Goal: Use online tool/utility: Utilize a website feature to perform a specific function

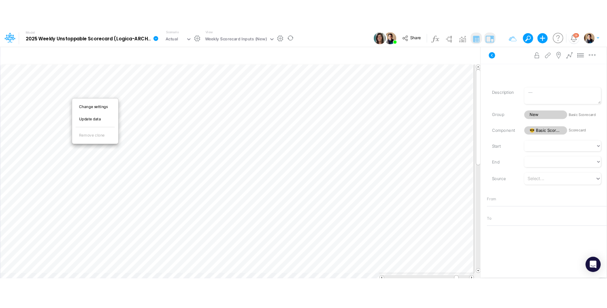
scroll to position [4, 0]
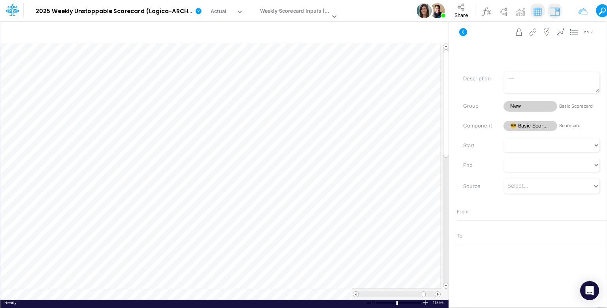
click at [371, 9] on div "Model 2025 Weekly Unstoppable Scorecard (Logica-ARCHIVED old pro) Edit model se…" at bounding box center [348, 10] width 627 height 21
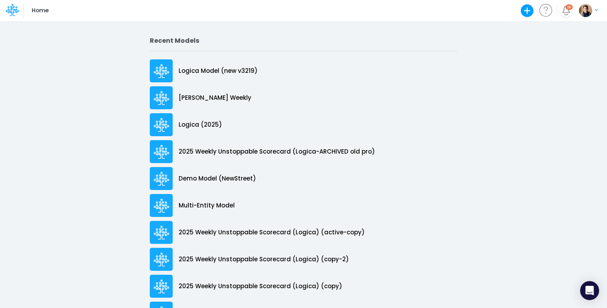
click at [597, 9] on icon "button" at bounding box center [596, 10] width 3 height 5
click at [575, 39] on div "My profile settings Log out" at bounding box center [555, 37] width 85 height 38
click at [534, 46] on button "Log out" at bounding box center [556, 46] width 85 height 12
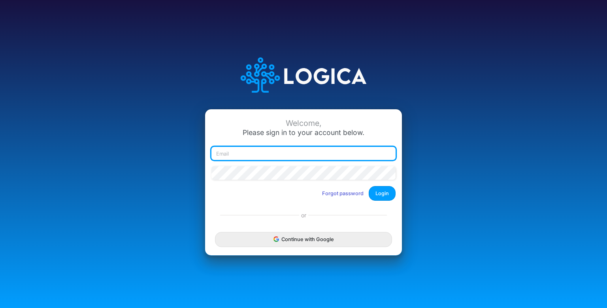
type input "leandro.castro+hc@logica.cloud"
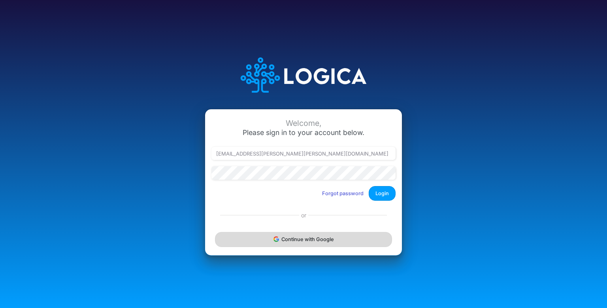
click at [336, 236] on button "Continue with Google" at bounding box center [303, 239] width 177 height 15
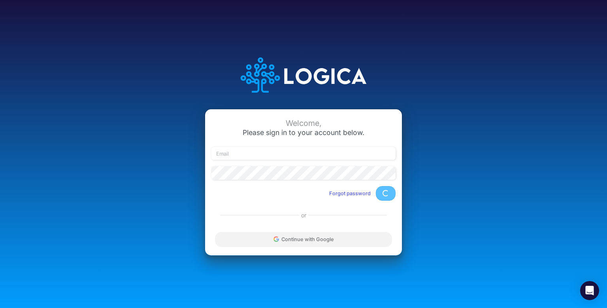
type input "[EMAIL_ADDRESS][PERSON_NAME][PERSON_NAME][DOMAIN_NAME]"
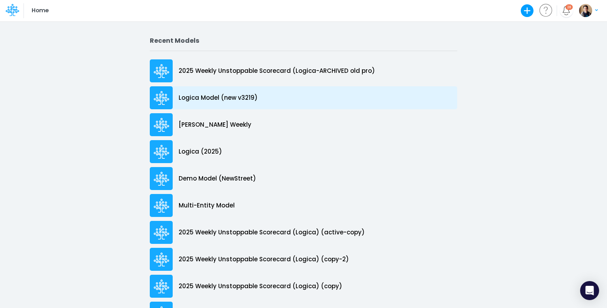
click at [248, 100] on p "Logica Model (new v3219)" at bounding box center [218, 97] width 79 height 9
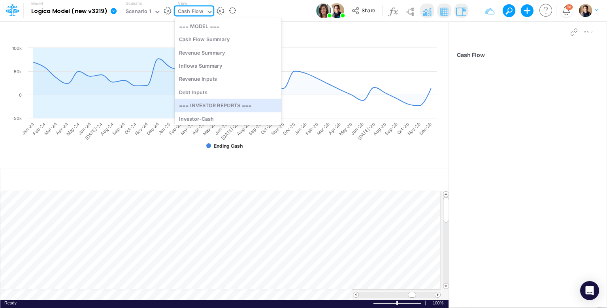
click at [197, 15] on div "option === INVESTOR REPORTS === focused, 7 of 18. 18 results available. Use Up …" at bounding box center [194, 10] width 38 height 9
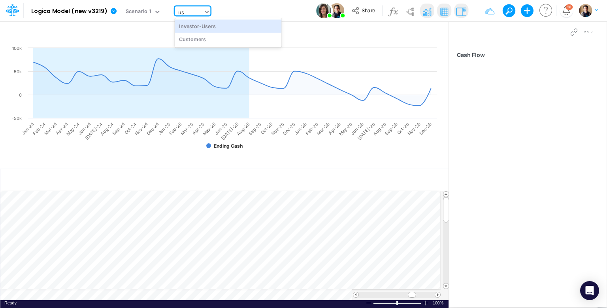
type input "use"
click at [202, 21] on div "Investor-Users" at bounding box center [228, 25] width 107 height 13
type input "Monthly Active Users"
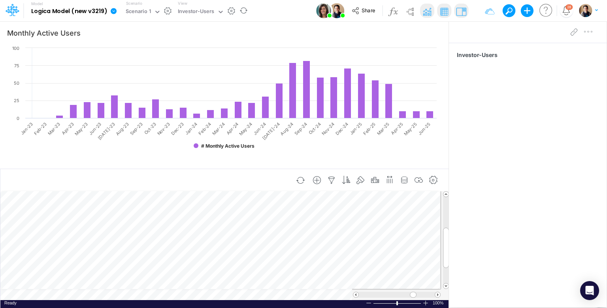
scroll to position [4, 1]
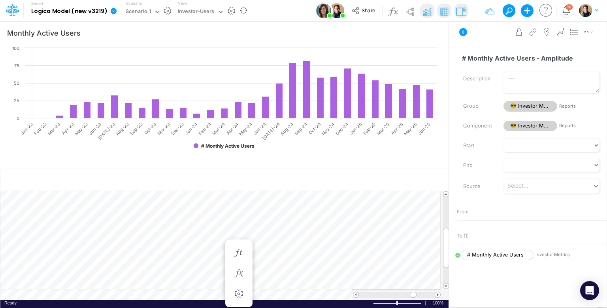
scroll to position [4, 1]
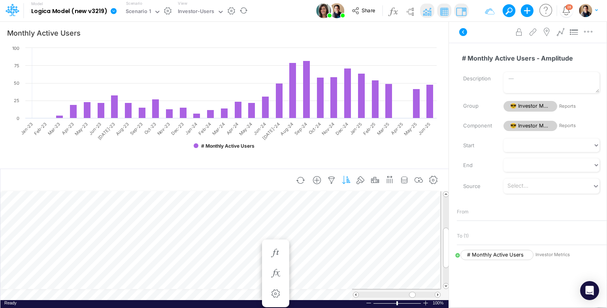
scroll to position [4, 1]
click at [455, 255] on icon at bounding box center [457, 255] width 4 height 4
select select "1"
select select "Multiply"
select select "Add"
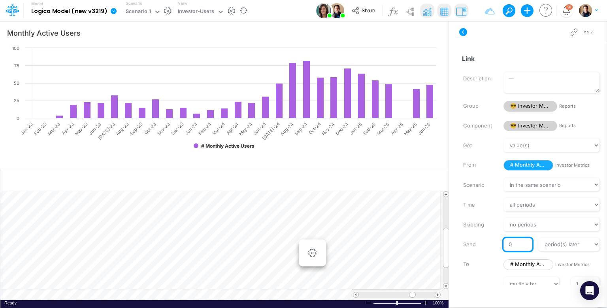
drag, startPoint x: 514, startPoint y: 245, endPoint x: 506, endPoint y: 244, distance: 8.0
click at [506, 244] on input "0" at bounding box center [518, 244] width 28 height 13
type input "1"
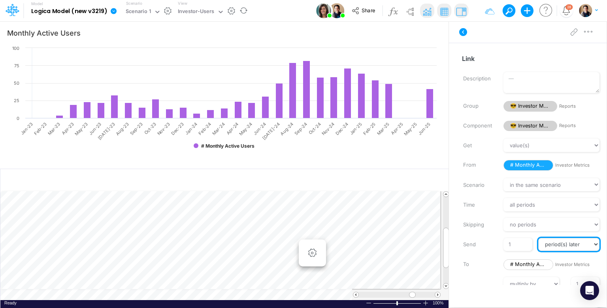
click at [563, 243] on select "at the same time period(s) later period(s) before" at bounding box center [568, 244] width 61 height 13
select select "-1"
click at [538, 238] on select "at the same time period(s) later period(s) before" at bounding box center [568, 244] width 61 height 13
click at [555, 243] on select "at the same time period(s) later period(s) before" at bounding box center [568, 244] width 61 height 13
select select
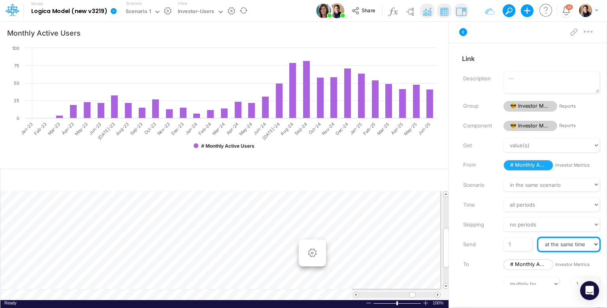
click at [538, 238] on select "at the same time period(s) later period(s) before" at bounding box center [568, 244] width 61 height 13
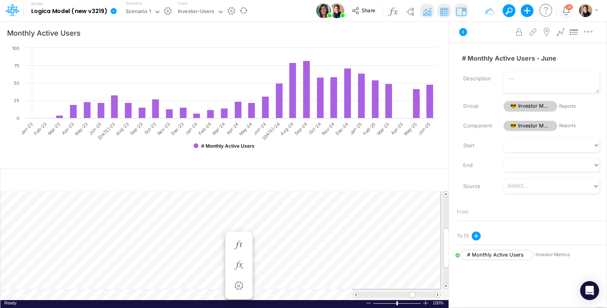
click at [455, 253] on icon at bounding box center [457, 255] width 4 height 4
select select "1"
select select "Multiply"
select select "Add"
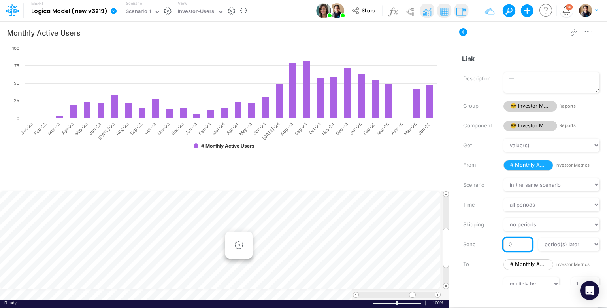
drag, startPoint x: 513, startPoint y: 243, endPoint x: 502, endPoint y: 242, distance: 10.5
click at [504, 242] on input "0" at bounding box center [518, 244] width 28 height 13
type input "1"
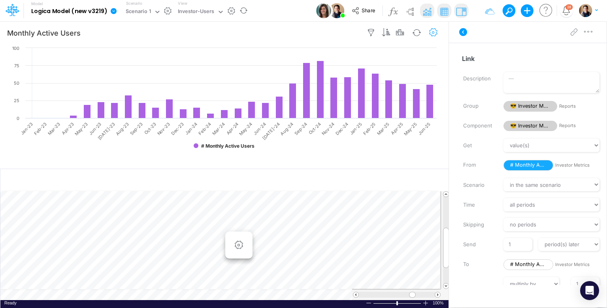
click at [435, 33] on icon "button" at bounding box center [434, 32] width 12 height 8
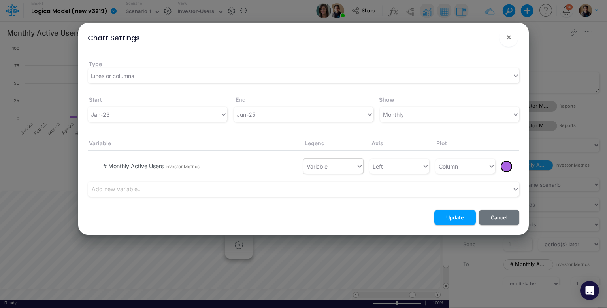
click at [338, 166] on div "Variable" at bounding box center [330, 166] width 53 height 13
click at [511, 35] on span "×" at bounding box center [508, 36] width 5 height 9
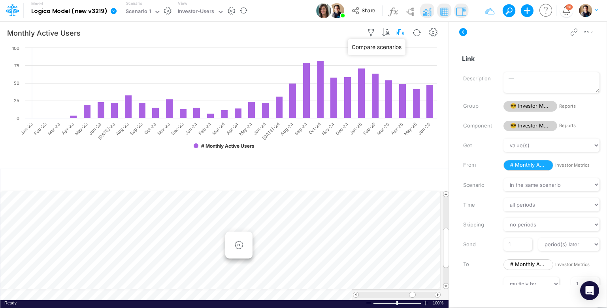
click at [399, 31] on icon "button" at bounding box center [400, 32] width 12 height 8
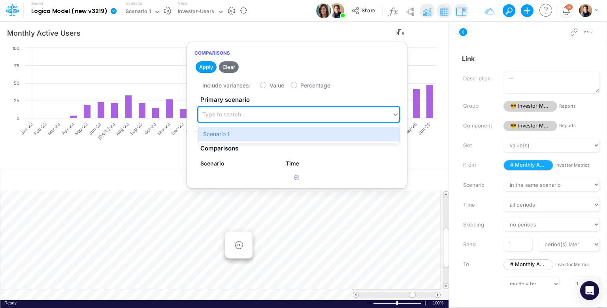
click at [275, 115] on div "Type to search..." at bounding box center [295, 114] width 194 height 13
click at [277, 135] on div "Scenario 1" at bounding box center [298, 133] width 201 height 15
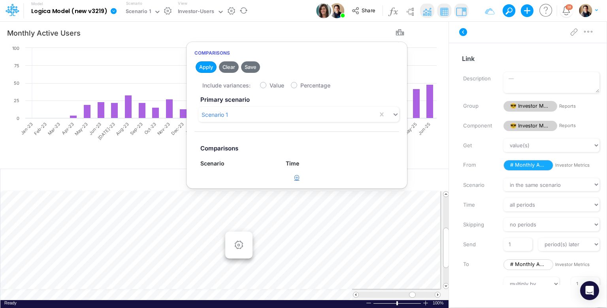
click at [296, 181] on button "button" at bounding box center [296, 177] width 15 height 13
click at [253, 177] on div "Type to search..." at bounding box center [233, 180] width 67 height 13
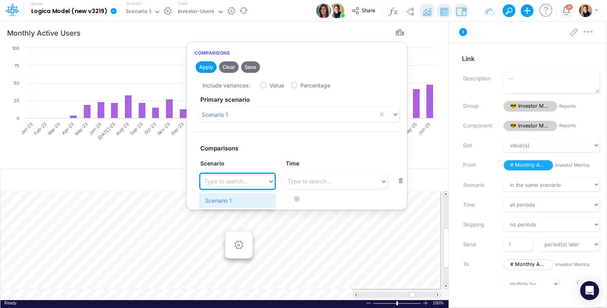
click at [247, 200] on div "Scenario 1" at bounding box center [237, 200] width 75 height 15
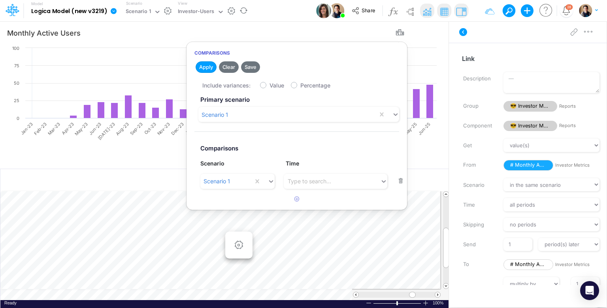
click at [346, 179] on div "Type to search..." at bounding box center [332, 180] width 96 height 13
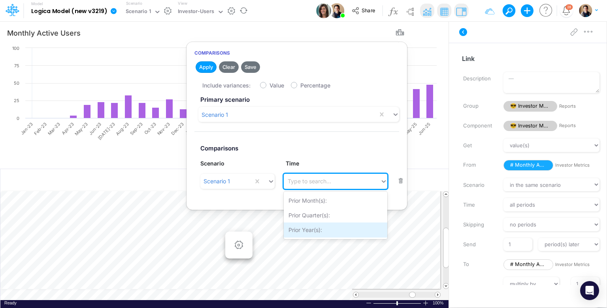
click at [332, 227] on div "Prior Year(s):" at bounding box center [336, 229] width 104 height 15
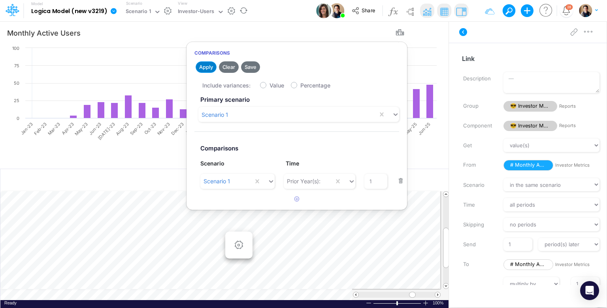
click at [206, 65] on button "Apply" at bounding box center [206, 66] width 21 height 11
click at [400, 34] on icon "button" at bounding box center [400, 32] width 12 height 8
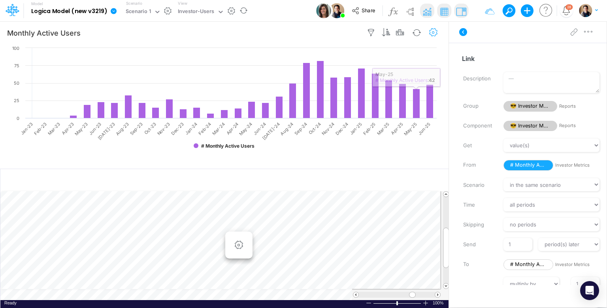
click at [436, 33] on icon "button" at bounding box center [434, 32] width 12 height 8
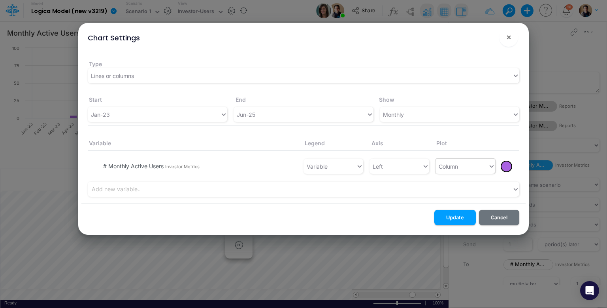
click at [468, 166] on div "Column" at bounding box center [462, 166] width 53 height 13
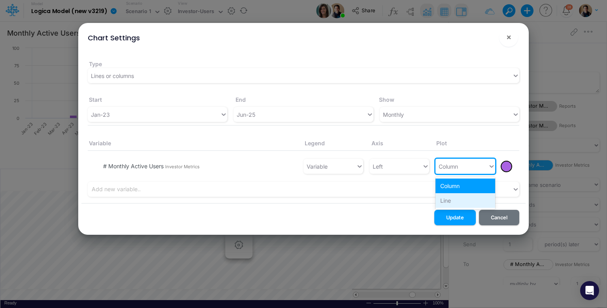
click at [466, 198] on div "Line" at bounding box center [466, 200] width 60 height 15
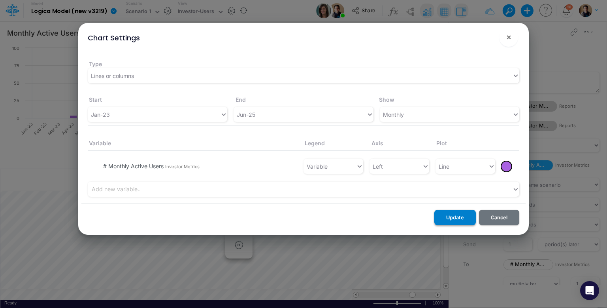
click at [460, 219] on button "Update" at bounding box center [455, 216] width 42 height 15
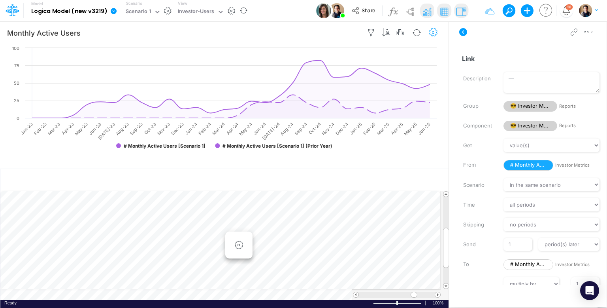
click at [436, 32] on icon "button" at bounding box center [434, 32] width 12 height 8
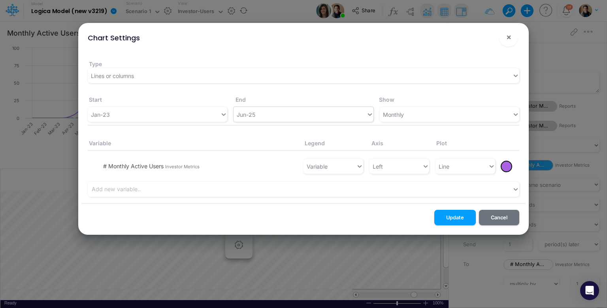
click at [288, 116] on div "Jun-25" at bounding box center [300, 114] width 132 height 13
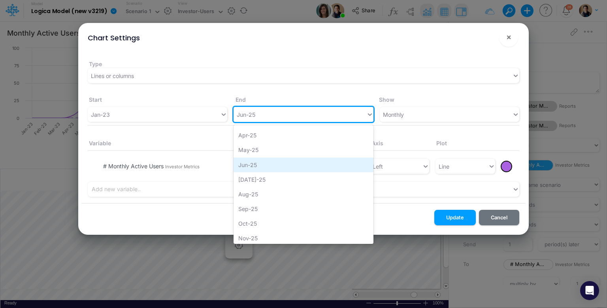
scroll to position [421, 0]
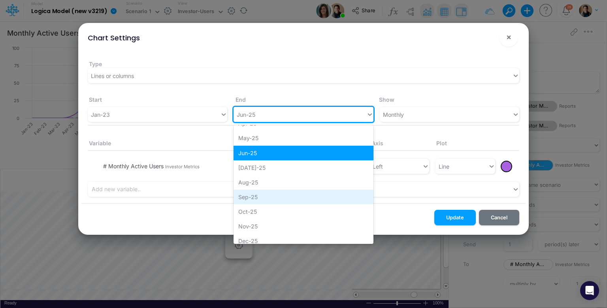
click at [300, 194] on div "Sep-25" at bounding box center [304, 196] width 140 height 15
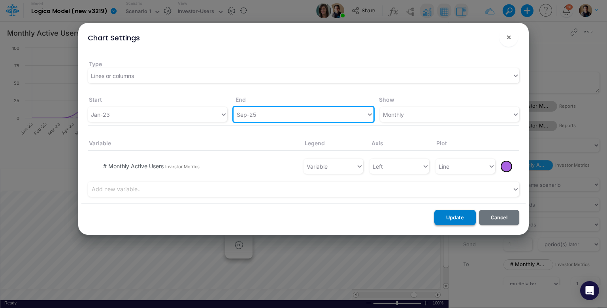
click at [465, 215] on button "Update" at bounding box center [455, 216] width 42 height 15
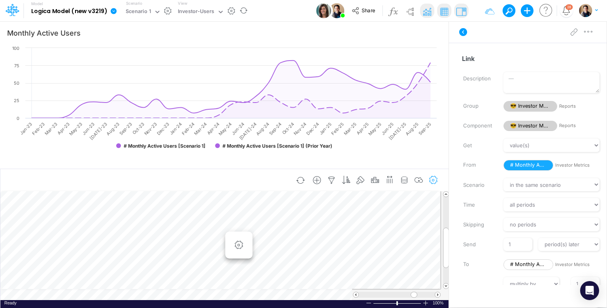
click at [433, 179] on icon "button" at bounding box center [434, 180] width 12 height 8
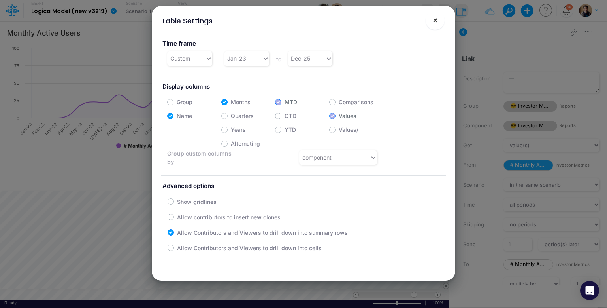
click at [440, 21] on button "×" at bounding box center [435, 20] width 19 height 19
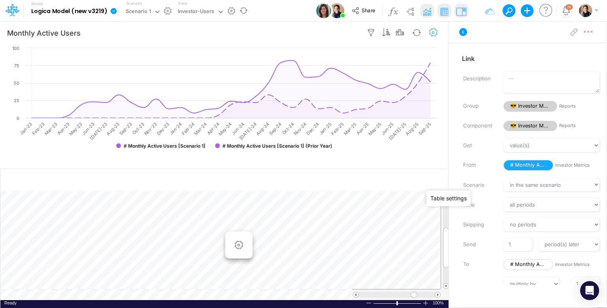
click at [435, 31] on icon "button" at bounding box center [434, 32] width 12 height 8
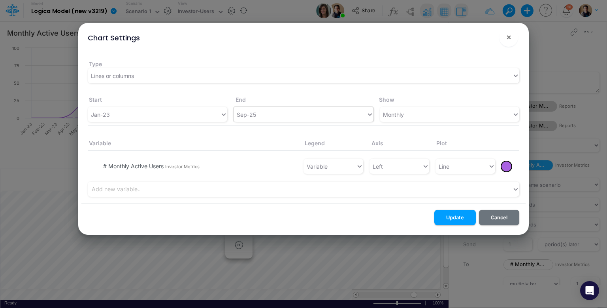
click at [313, 115] on div "Sep-25" at bounding box center [300, 114] width 132 height 13
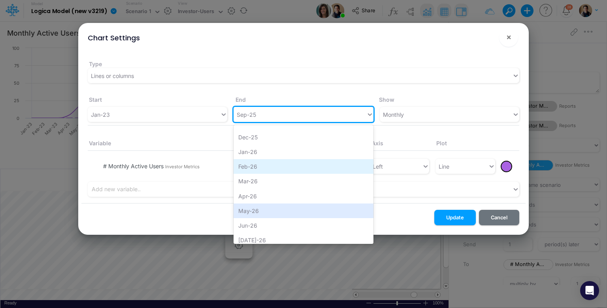
scroll to position [505, 0]
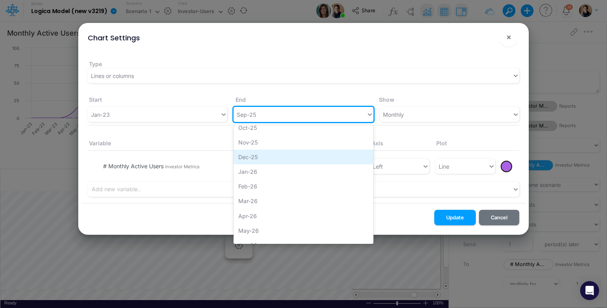
click at [299, 156] on div "Dec-25" at bounding box center [304, 156] width 140 height 15
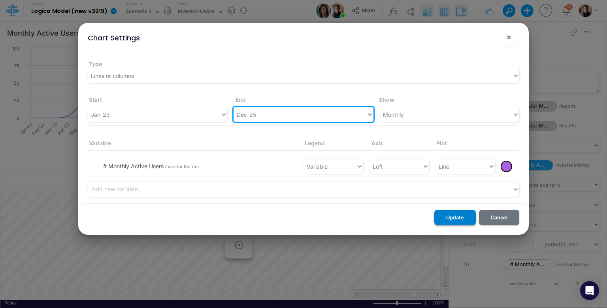
click at [465, 219] on button "Update" at bounding box center [455, 216] width 42 height 15
